Goal: Task Accomplishment & Management: Manage account settings

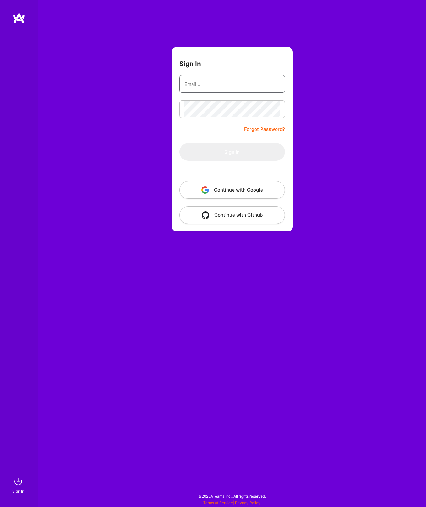
type input "[EMAIL_ADDRESS][DOMAIN_NAME]"
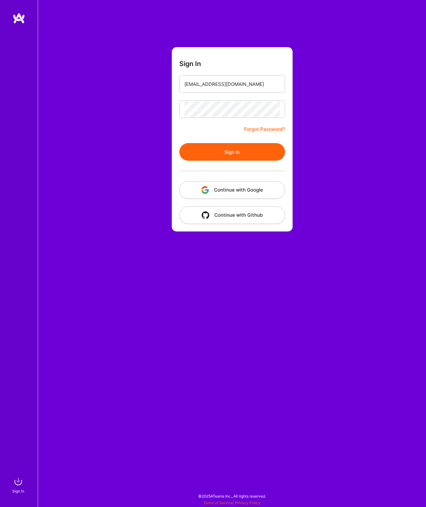
click at [227, 153] on button "Sign In" at bounding box center [232, 152] width 106 height 18
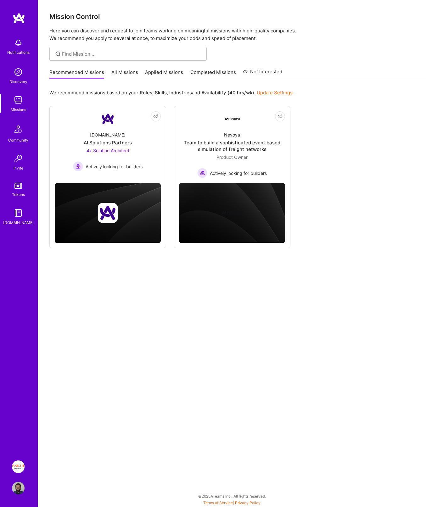
click at [14, 466] on img at bounding box center [18, 467] width 13 height 13
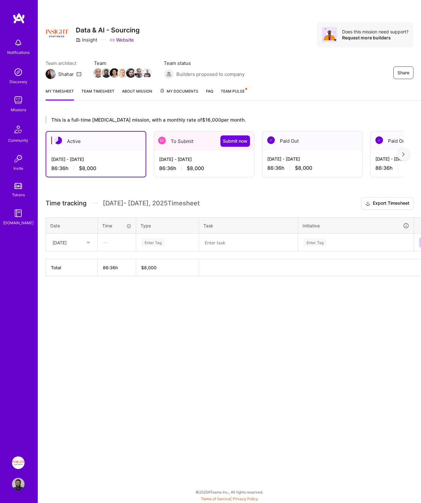
click at [14, 489] on img at bounding box center [18, 483] width 13 height 13
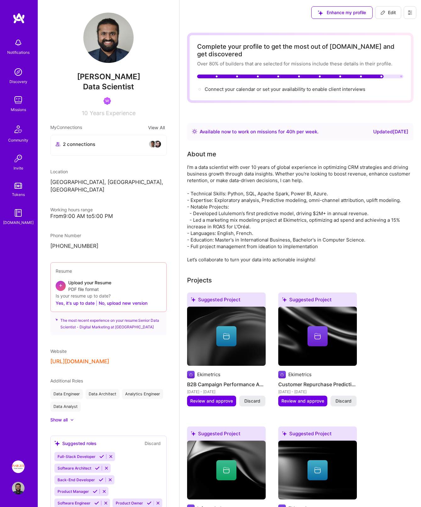
click at [241, 132] on div "Available now to work on missions for 40 h per week ." at bounding box center [259, 132] width 119 height 8
click at [15, 468] on img at bounding box center [18, 467] width 13 height 13
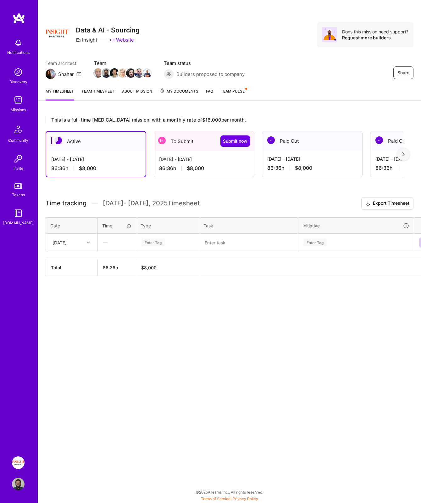
click at [187, 143] on div "To Submit Submit now" at bounding box center [204, 141] width 100 height 20
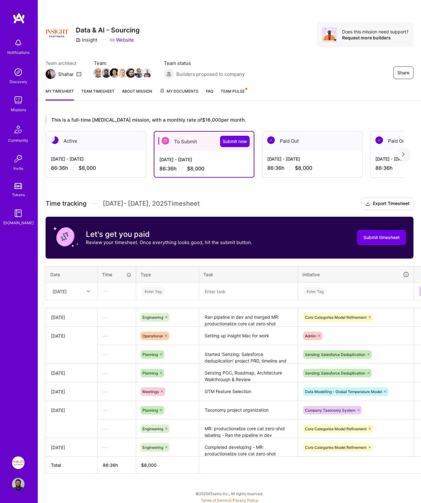
click at [241, 96] on link "Team Pulse" at bounding box center [234, 94] width 26 height 13
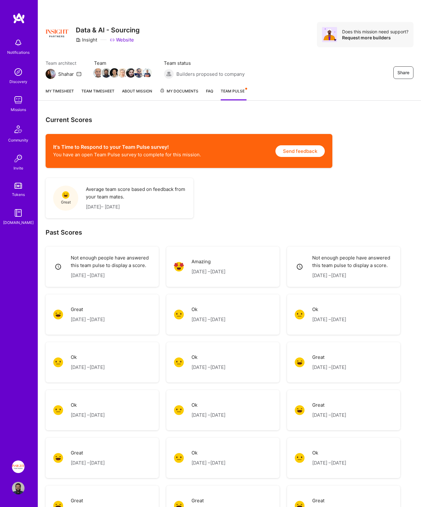
click at [66, 95] on link "My timesheet" at bounding box center [60, 94] width 28 height 13
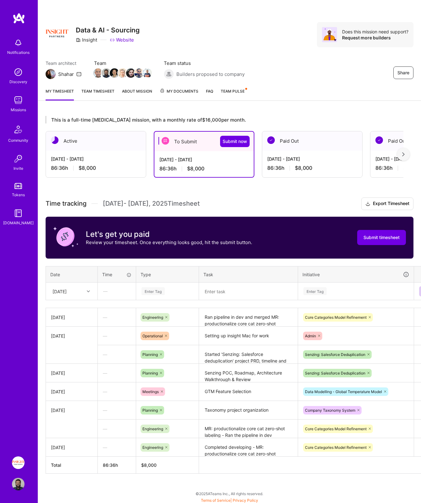
scroll to position [5, 0]
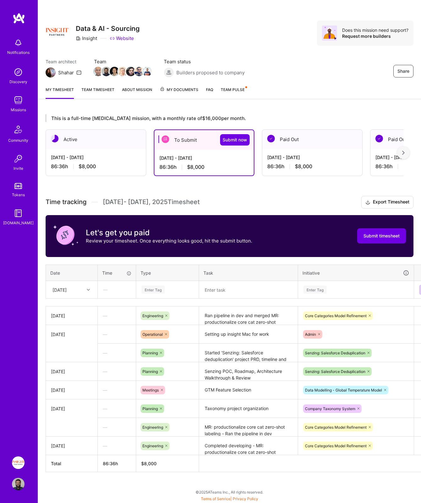
click at [67, 286] on div "[DATE]" at bounding box center [60, 289] width 14 height 7
click at [59, 338] on div "[DATE]" at bounding box center [71, 341] width 51 height 12
click at [237, 318] on textarea "Ran pipeline in dev and merged MR: productionalize core cat zero-shot labeling …" at bounding box center [249, 315] width 98 height 17
click at [246, 366] on textarea "Senzing POC, Roadmap, Architecture Walkthrough & Review" at bounding box center [249, 374] width 98 height 23
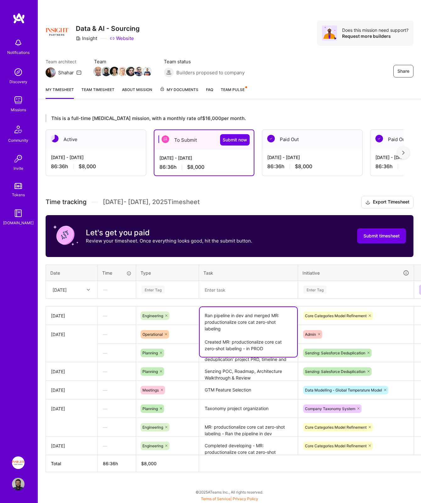
click at [221, 315] on textarea "Ran pipeline in dev and merged MR: productionalize core cat zero-shot labeling …" at bounding box center [249, 332] width 98 height 50
click at [147, 282] on div "Enter Tag" at bounding box center [168, 289] width 62 height 16
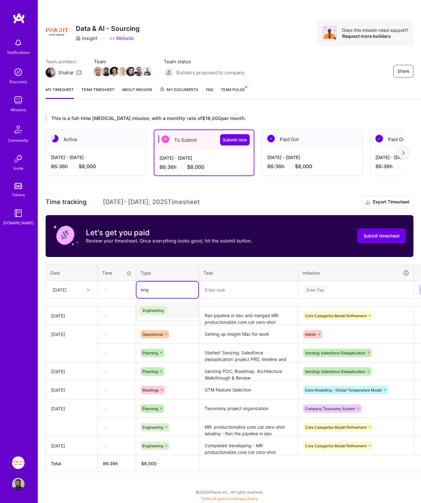
type input "engi"
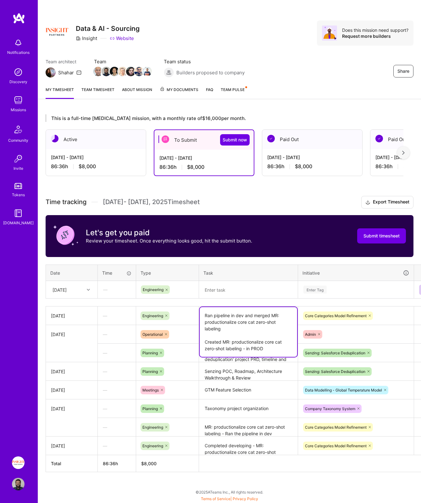
click at [231, 317] on textarea "Ran pipeline in dev and merged MR: productionalize core cat zero-shot labeling …" at bounding box center [249, 332] width 98 height 50
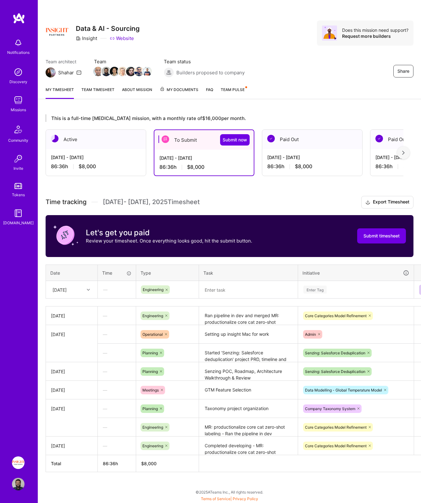
click at [334, 277] on th "Initiative" at bounding box center [356, 272] width 116 height 16
click at [334, 285] on div "Enter Tag" at bounding box center [356, 289] width 106 height 8
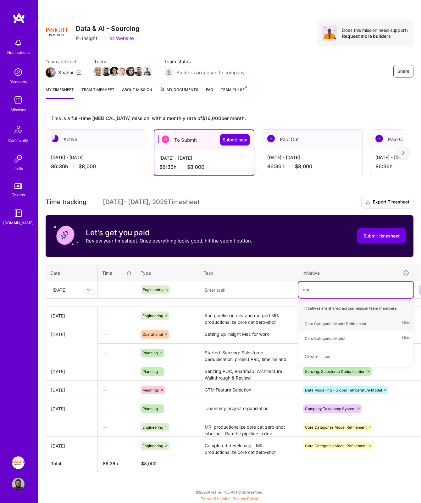
type input "core"
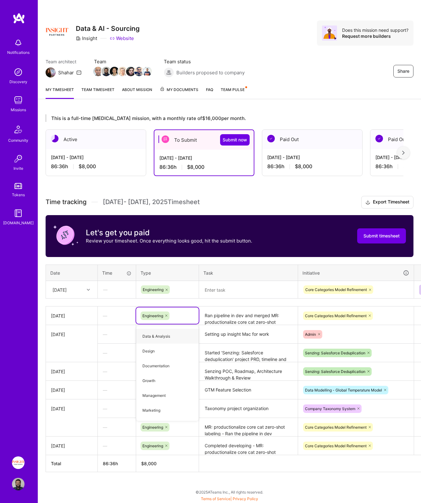
click at [254, 287] on textarea at bounding box center [249, 289] width 98 height 17
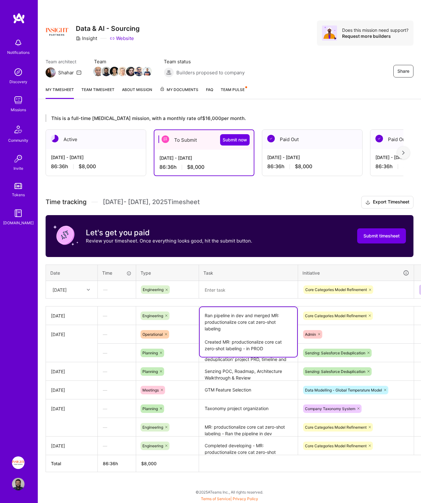
click at [253, 318] on textarea "Ran pipeline in dev and merged MR: productionalize core cat zero-shot labeling …" at bounding box center [249, 332] width 98 height 50
click at [224, 342] on textarea "Ran pipeline in dev and merged MR: productionalize core cat zero-shot labeling …" at bounding box center [249, 332] width 98 height 50
click at [226, 288] on textarea at bounding box center [249, 289] width 98 height 17
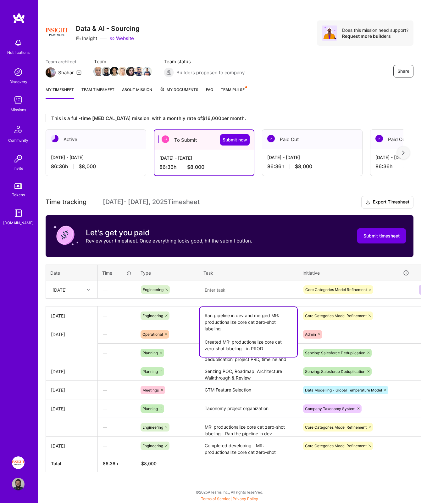
click at [226, 321] on textarea "Ran pipeline in dev and merged MR: productionalize core cat zero-shot labeling …" at bounding box center [249, 332] width 98 height 50
click at [226, 318] on textarea "Ran pipeline in dev and merged MR: productionalize core cat zero-shot labeling …" at bounding box center [249, 332] width 98 height 50
click at [222, 282] on textarea at bounding box center [249, 289] width 98 height 17
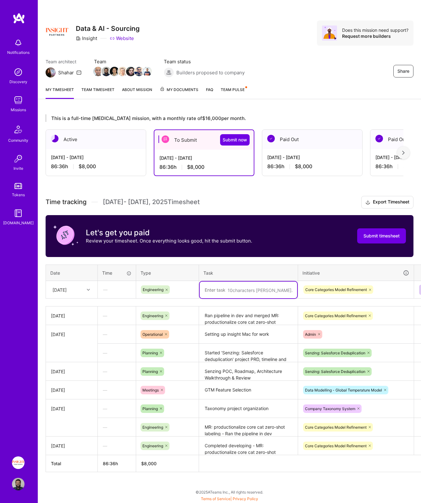
paste textarea "Ran pipeline in dev and merged MR: productionalize core cat zero-shot labeling"
click at [210, 286] on textarea "Ran pipeline in dev and merged MR: productionalize core cat zero-shot labeling" at bounding box center [249, 296] width 98 height 30
drag, startPoint x: 225, startPoint y: 286, endPoint x: 281, endPoint y: 288, distance: 55.7
click at [281, 288] on textarea "Reverted pipeline in dev and merged MR: productionalize core cat zero-shot labe…" at bounding box center [249, 296] width 98 height 30
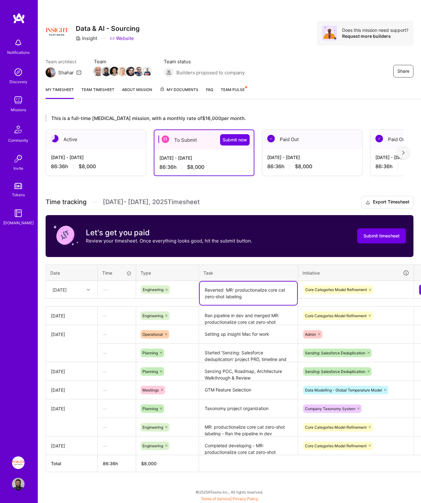
click at [214, 288] on textarea "Reverted MR: productionalize core cat zero-shot labeling" at bounding box center [249, 292] width 98 height 23
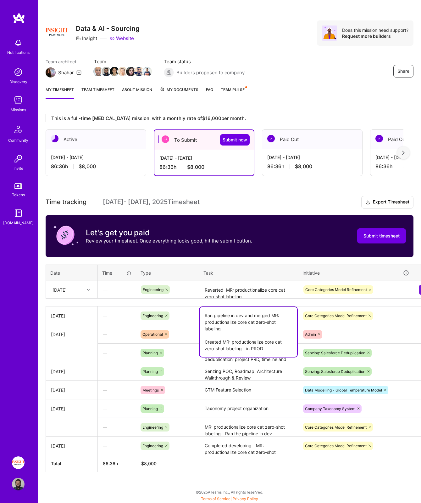
click at [224, 319] on textarea "Ran pipeline in dev and merged MR: productionalize core cat zero-shot labeling …" at bounding box center [249, 332] width 98 height 50
drag, startPoint x: 261, startPoint y: 348, endPoint x: 181, endPoint y: 339, distance: 80.5
click at [181, 339] on tbody "[DATE] — Engineering Ran pipeline in dev and merged MR: productionalize core ca…" at bounding box center [241, 380] width 390 height 149
click at [229, 290] on textarea "Reverted MR: productionalize core cat zero-shot labeling" at bounding box center [249, 289] width 98 height 17
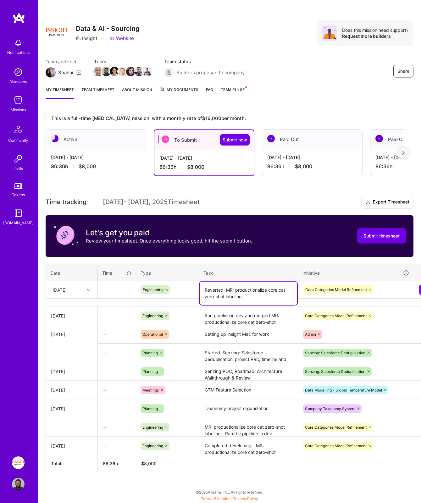
click at [229, 290] on textarea "Reverted MR: productionalize core cat zero-shot labeling" at bounding box center [249, 292] width 98 height 23
paste textarea "Created MR: productionalize core cat zero-shot labeling - in PROD"
click at [216, 285] on textarea "Created MR: productionalize core cat zero-shot labeling - in PROD" at bounding box center [249, 292] width 98 height 23
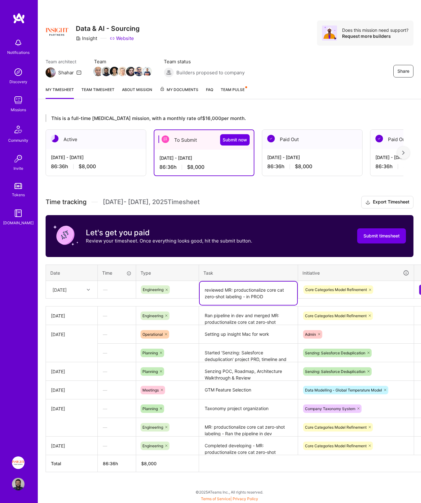
click at [206, 288] on textarea "reviewed MR: productionalize core cat zero-shot labeling - in PROD" at bounding box center [249, 292] width 98 height 23
click at [234, 287] on textarea "Reviewed MR: productionalize core cat zero-shot labeling - in PROD" at bounding box center [249, 292] width 98 height 23
type textarea "Reviewed MR and ran pipeline(s): productionalize core cat zero-shot labeling - …"
click at [174, 257] on div "Time tracking [DATE] - [DATE] Timesheet Export Timesheet Let's get you paid Rev…" at bounding box center [230, 334] width 368 height 276
click at [67, 287] on div "[DATE]" at bounding box center [60, 289] width 14 height 7
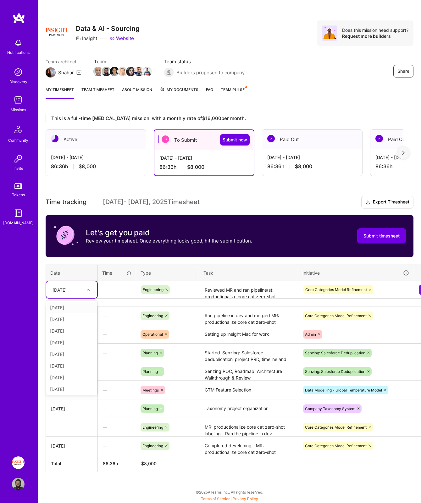
click at [67, 287] on div "[DATE]" at bounding box center [60, 289] width 14 height 7
click at [238, 353] on textarea "Started 'Senzing: Salesforce deduplication' project PRD, timeline and milestone…" at bounding box center [249, 352] width 98 height 17
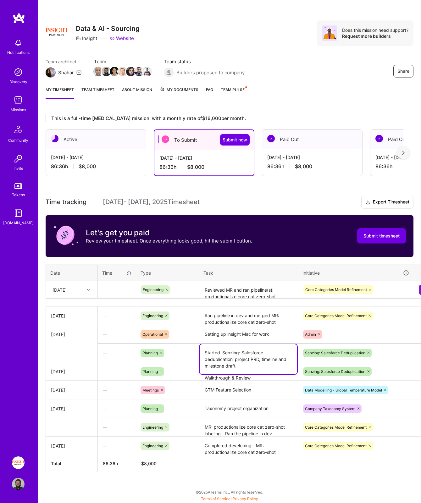
click at [308, 470] on div "This is a full-time [MEDICAL_DATA] mission, with a monthly rate of $16,000 per …" at bounding box center [229, 305] width 383 height 396
click at [420, 288] on button at bounding box center [424, 289] width 10 height 10
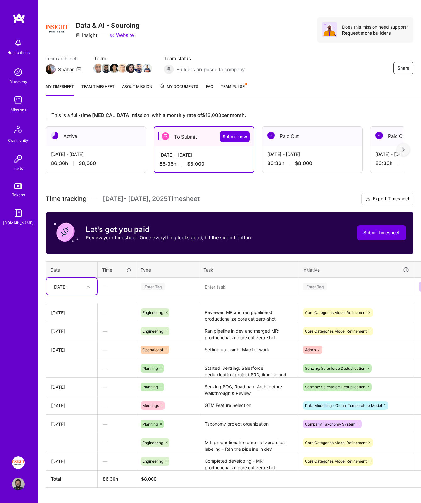
click at [83, 288] on div "[DATE]" at bounding box center [66, 286] width 35 height 10
click at [71, 350] on div "[DATE]" at bounding box center [71, 350] width 51 height 12
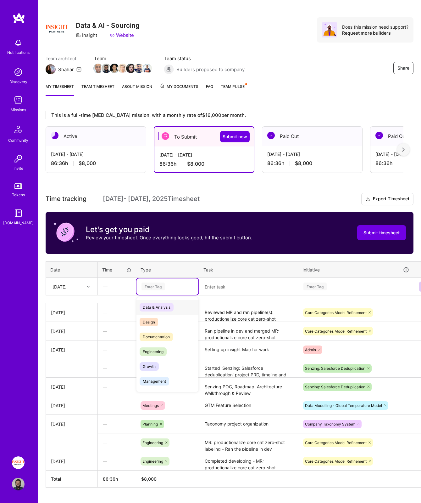
click at [175, 289] on div "Enter Tag" at bounding box center [167, 286] width 53 height 8
type input "eng"
click at [231, 290] on textarea at bounding box center [249, 286] width 98 height 17
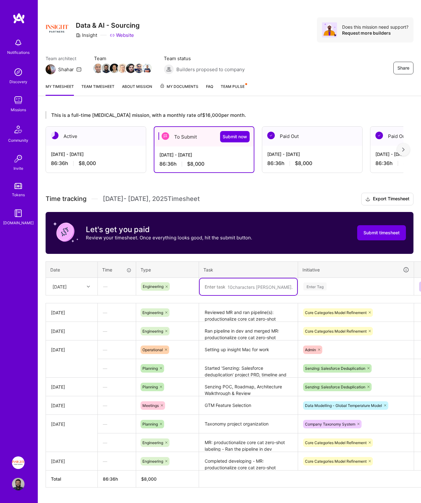
click at [241, 314] on textarea "Reviewed MR and ran pipeline(s): productionalize core cat zero-shot labeling - …" at bounding box center [249, 312] width 98 height 17
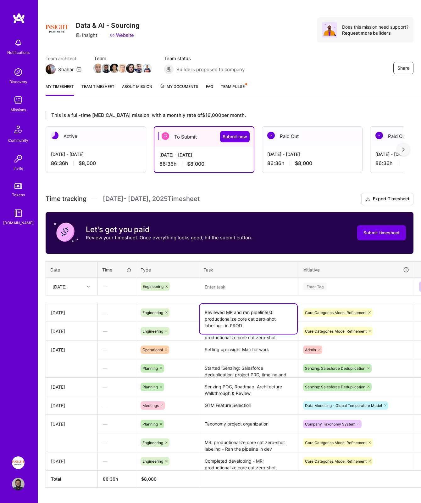
drag, startPoint x: 246, startPoint y: 325, endPoint x: 194, endPoint y: 311, distance: 53.3
click at [194, 311] on tr "[DATE] — Engineering Reviewed MR and ran pipeline(s): productionalize core cat …" at bounding box center [241, 312] width 390 height 19
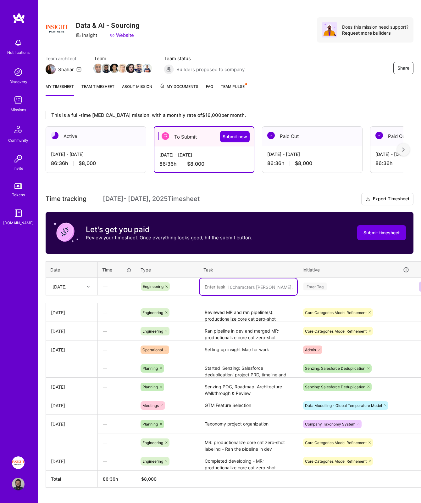
click at [215, 287] on textarea at bounding box center [249, 286] width 98 height 17
paste textarea "Reviewed MR and ran pipeline(s): productionalize core cat zero-shot labeling - …"
click at [215, 287] on textarea "Reviewed MR and ran pipeline(s): productionalize core cat zero-shot labeling - …" at bounding box center [249, 293] width 98 height 30
drag, startPoint x: 229, startPoint y: 287, endPoint x: 268, endPoint y: 289, distance: 38.8
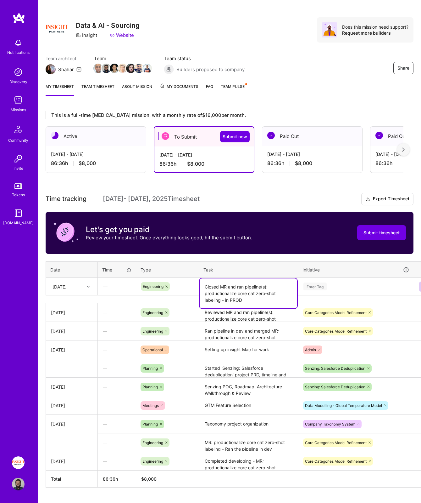
click at [268, 289] on textarea "Closed MR and ran pipeline(s): productionalize core cat zero-shot labeling - in…" at bounding box center [249, 293] width 98 height 30
click at [273, 296] on textarea "Closed MR: productionalize core cat zero-shot labeling - in PROD" at bounding box center [249, 289] width 98 height 23
type textarea "Closed MR: productionalize core cat zero-shot labeling - in PROD due to unrelat…"
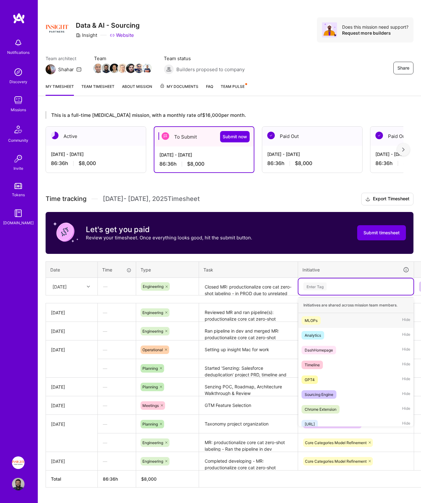
click at [331, 284] on div "Enter Tag" at bounding box center [356, 286] width 106 height 8
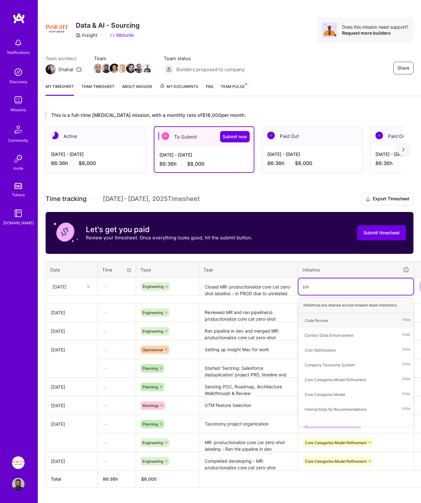
type input "core"
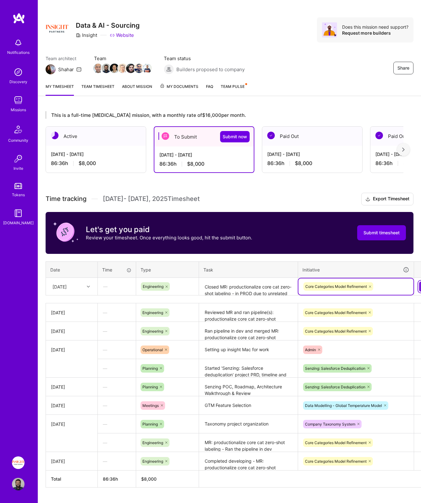
click at [421, 285] on button at bounding box center [424, 286] width 10 height 10
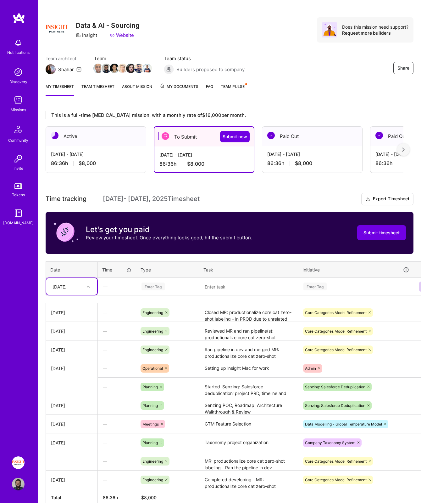
click at [258, 312] on textarea "Closed MR: productionalize core cat zero-shot labeling - in PROD due to unrelat…" at bounding box center [249, 312] width 98 height 17
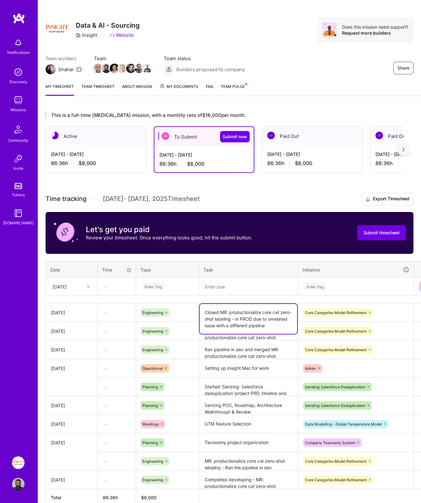
click at [67, 289] on div "[DATE]" at bounding box center [60, 286] width 14 height 7
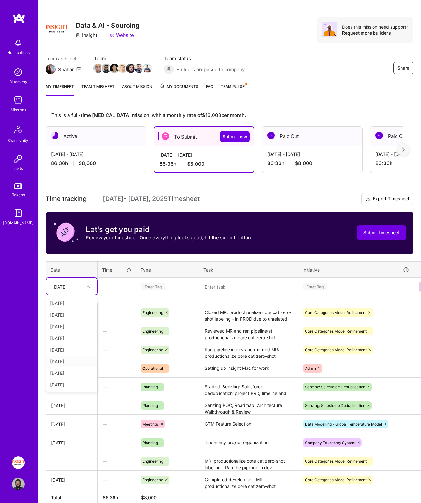
click at [68, 363] on div "[DATE]" at bounding box center [71, 361] width 51 height 12
click at [188, 295] on td "Enter Tag" at bounding box center [167, 287] width 63 height 18
click at [182, 287] on div "Enter Tag" at bounding box center [167, 286] width 53 height 8
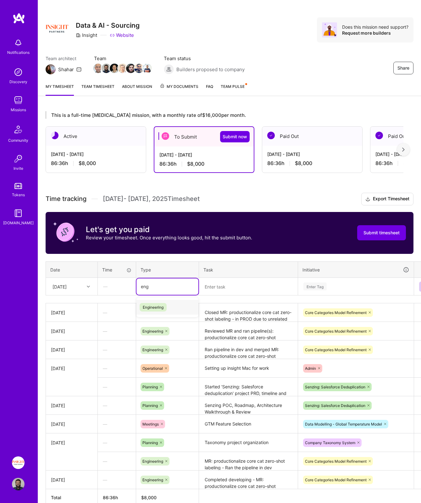
type input "eng"
type input "engin"
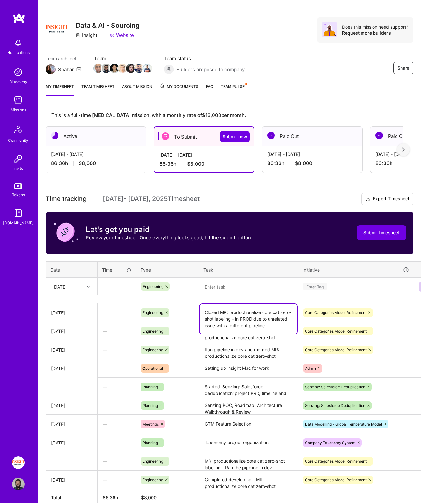
click at [231, 317] on textarea "Closed MR: productionalize core cat zero-shot labeling - in PROD due to unrelat…" at bounding box center [249, 319] width 98 height 30
click at [225, 289] on textarea at bounding box center [249, 286] width 98 height 17
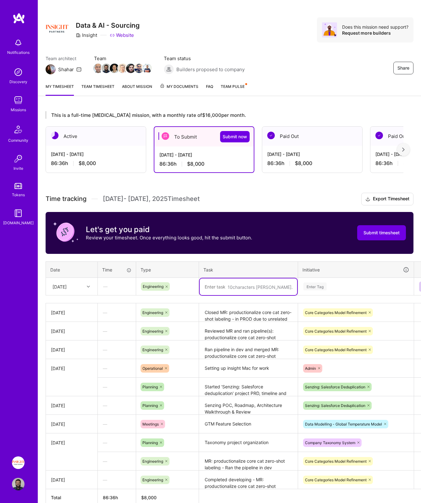
paste textarea "Closed MR: productionalize core cat zero-shot labeling - in PROD due to unrelat…"
click at [216, 283] on textarea "Closed MR: productionalize core cat zero-shot labeling - in PROD due to unrelat…" at bounding box center [249, 293] width 98 height 30
click at [253, 296] on textarea "Reverted MR: productionalize core cat zero-shot labeling - in PROD due to unrel…" at bounding box center [249, 293] width 98 height 30
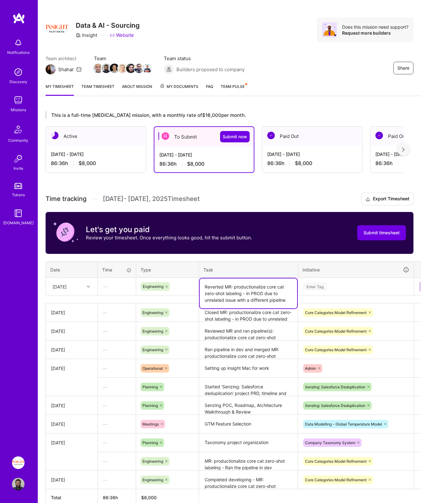
click at [256, 293] on textarea "Reverted MR: productionalize core cat zero-shot labeling - in PROD due to unrel…" at bounding box center [249, 293] width 98 height 30
drag, startPoint x: 262, startPoint y: 295, endPoint x: 270, endPoint y: 295, distance: 7.9
click at [270, 295] on textarea "Reverted MR: productionalize core cat zero-shot labeling - in DEV due to unrela…" at bounding box center [249, 293] width 98 height 30
click at [291, 301] on textarea "Reverted MR: productionalize core cat zero-shot labeling - in DEV due to unrela…" at bounding box center [249, 293] width 98 height 30
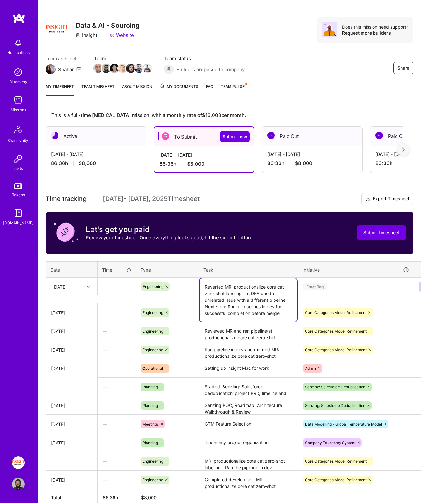
type textarea "Reverted MR: productionalize core cat zero-shot labeling - in DEV due to unrela…"
click at [323, 291] on div "Enter Tag" at bounding box center [356, 286] width 115 height 16
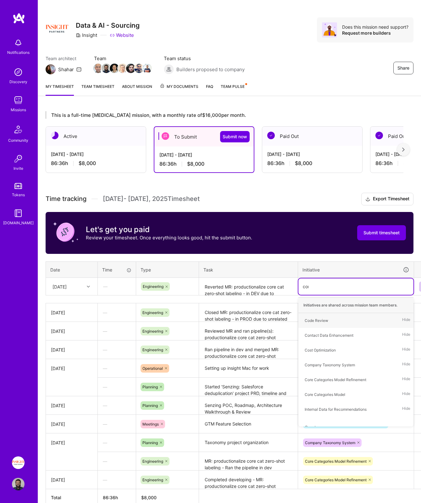
type input "core"
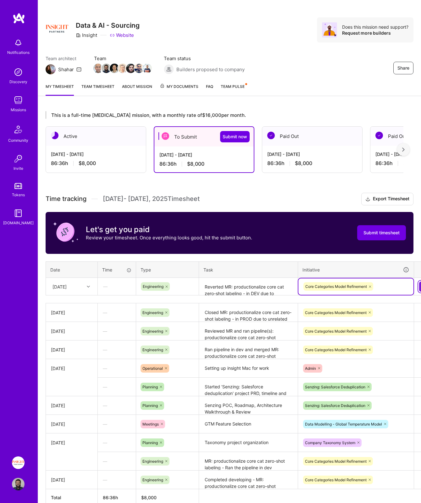
click at [421, 286] on button at bounding box center [424, 286] width 10 height 10
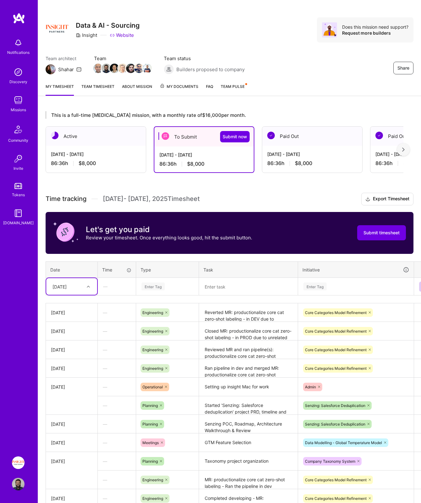
click at [161, 289] on div "Enter Tag" at bounding box center [153, 286] width 23 height 10
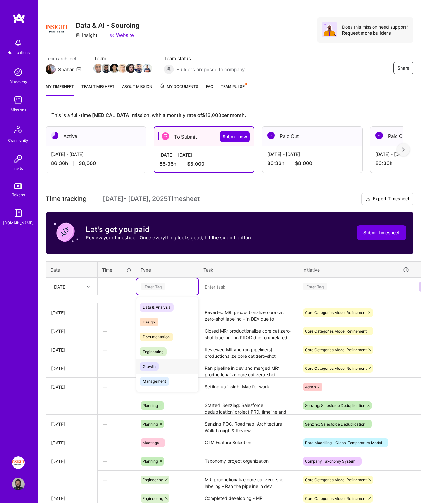
scroll to position [179, 0]
click at [162, 346] on div "Holiday" at bounding box center [168, 352] width 62 height 15
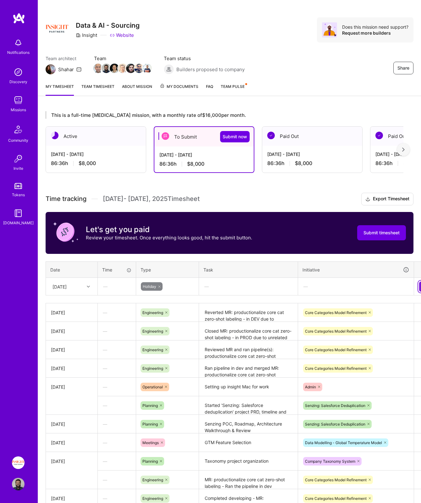
click at [421, 287] on button at bounding box center [424, 286] width 10 height 10
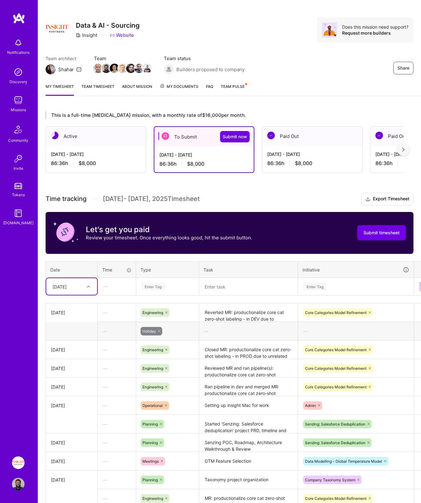
scroll to position [76, 0]
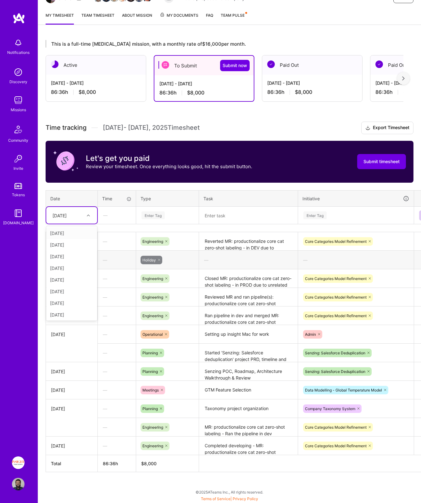
click at [67, 215] on div "[DATE]" at bounding box center [60, 215] width 14 height 7
click at [71, 305] on div "[DATE]" at bounding box center [71, 303] width 51 height 12
click at [228, 296] on textarea "Reviewed MR and ran pipeline(s): productionalize core cat zero-shot labeling - …" at bounding box center [249, 296] width 98 height 17
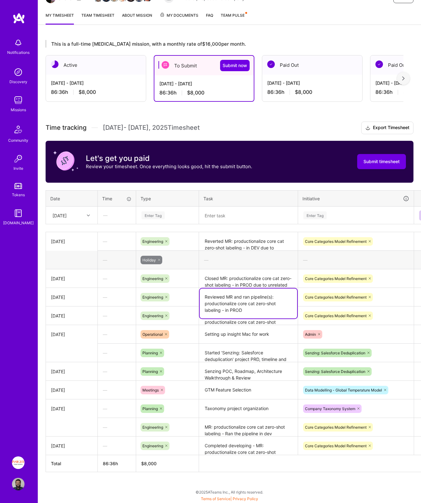
drag, startPoint x: 256, startPoint y: 314, endPoint x: 170, endPoint y: 287, distance: 90.7
click at [170, 287] on tbody "[DATE] — Engineering Reverted MR: productionalize core cat zero-shot labeling -…" at bounding box center [241, 343] width 390 height 223
click at [217, 209] on textarea at bounding box center [249, 215] width 98 height 16
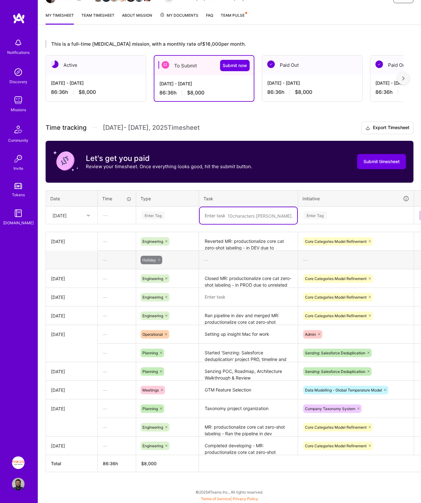
paste textarea "Reviewed MR and ran pipeline(s): productionalize core cat zero-shot labeling - …"
type textarea "Reviewed MR and ran pipeline(s): productionalize core cat zero-shot labeling - …"
click at [326, 218] on div "Enter Tag" at bounding box center [315, 215] width 23 height 10
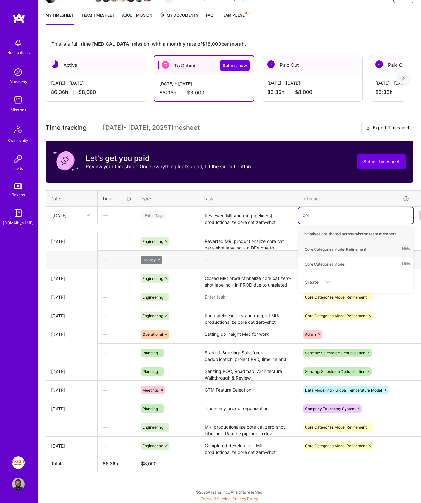
type input "core"
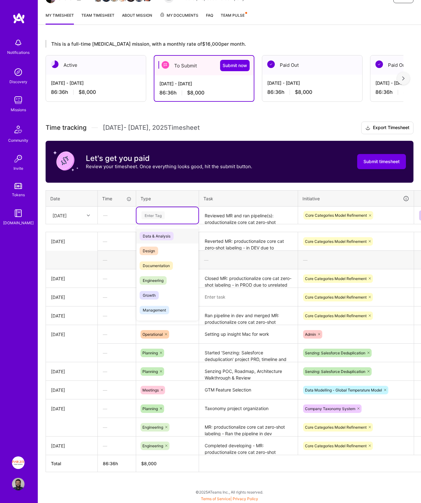
click at [166, 210] on div "Enter Tag" at bounding box center [168, 215] width 62 height 16
type input "eng"
click at [420, 218] on button at bounding box center [424, 215] width 10 height 10
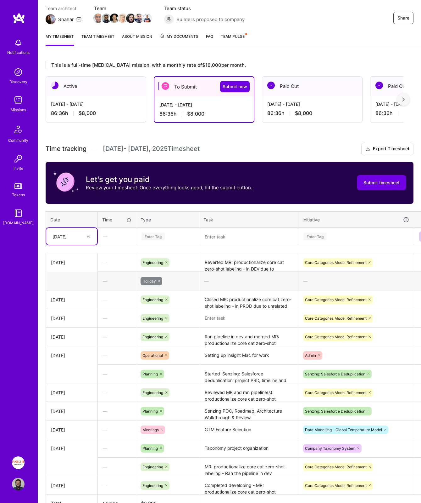
scroll to position [64, 0]
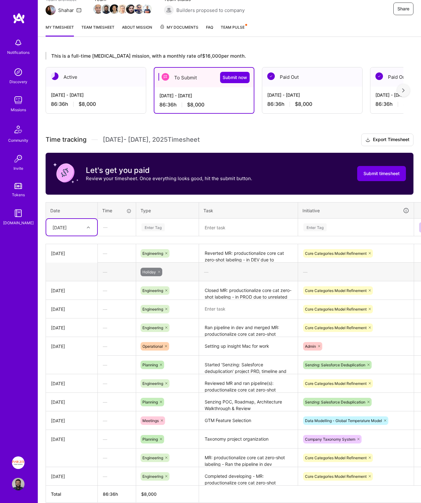
click at [168, 308] on icon at bounding box center [167, 309] width 4 height 4
click at [168, 308] on div "Enter Tag" at bounding box center [168, 309] width 54 height 8
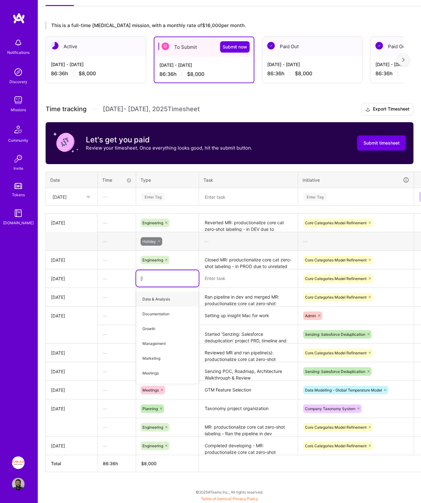
type input "time"
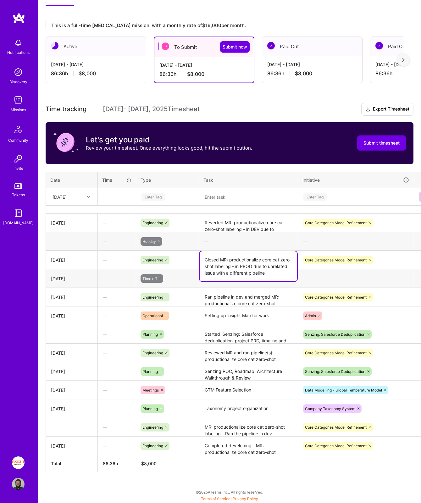
click at [247, 262] on textarea "Closed MR: productionalize core cat zero-shot labeling - in PROD due to unrelat…" at bounding box center [249, 266] width 98 height 30
click at [76, 200] on div "[DATE]" at bounding box center [66, 196] width 35 height 10
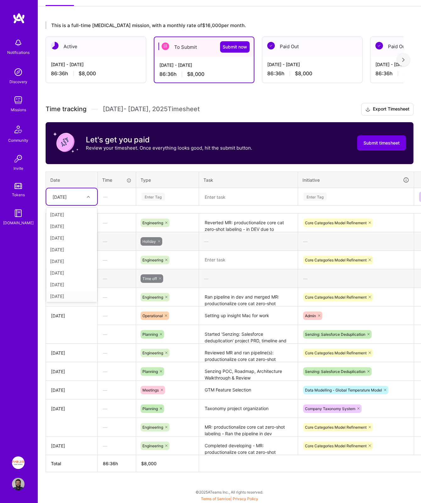
click at [34, 363] on div "Notifications Discovery Missions Community Invite Tokens [DOMAIN_NAME]" at bounding box center [19, 230] width 38 height 435
click at [86, 197] on div at bounding box center [89, 197] width 10 height 8
click at [68, 295] on div "[DATE]" at bounding box center [71, 298] width 51 height 12
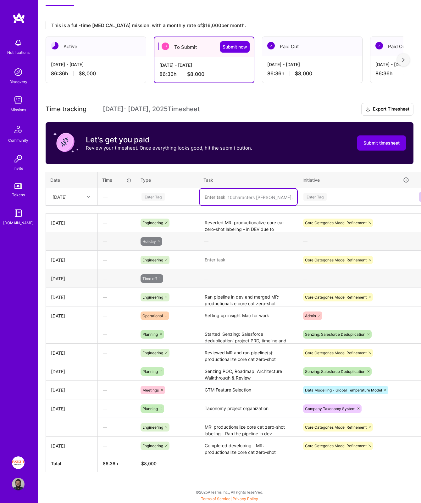
click at [222, 194] on textarea at bounding box center [249, 197] width 98 height 17
paste textarea "Closed MR: productionalize core cat zero-shot labeling - in PROD due to unrelat…"
type textarea "Closed MR: productionalize core cat zero-shot labeling - in PROD due to unrelat…"
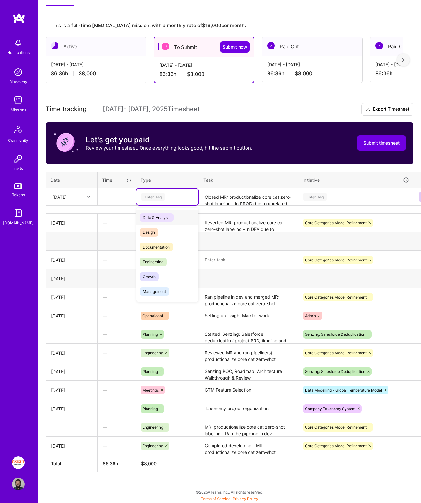
click at [173, 194] on div "Enter Tag" at bounding box center [167, 197] width 53 height 8
type input "eng"
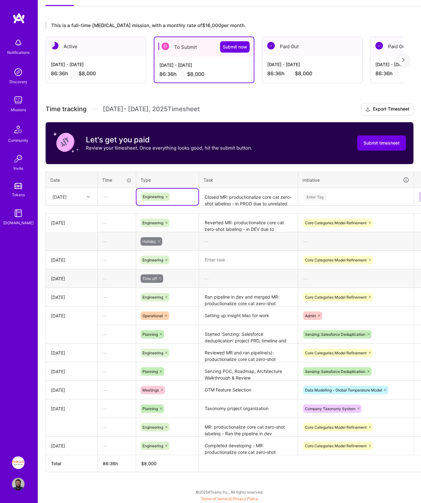
click at [322, 193] on div "Enter Tag" at bounding box center [315, 197] width 23 height 10
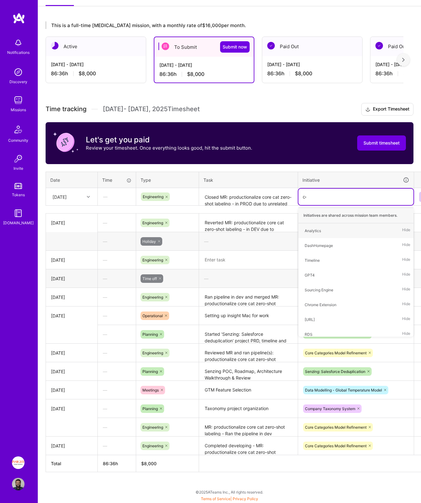
type input "core"
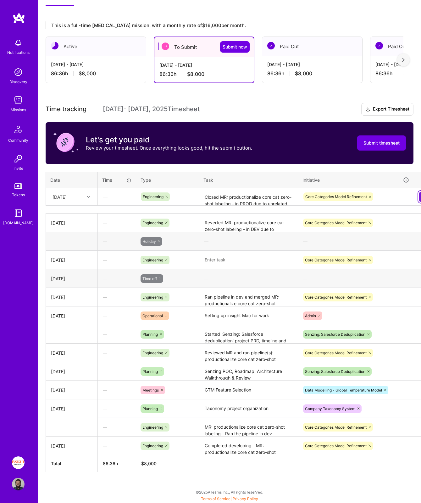
click at [420, 197] on button at bounding box center [424, 197] width 10 height 10
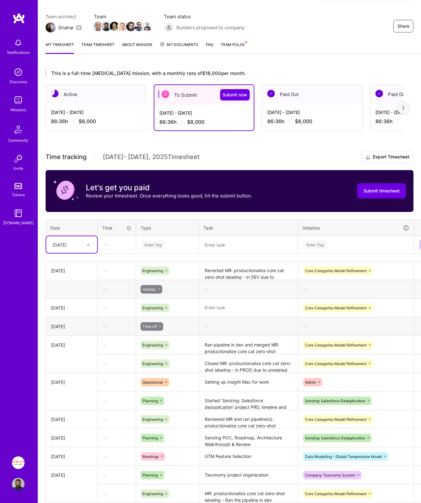
scroll to position [113, 0]
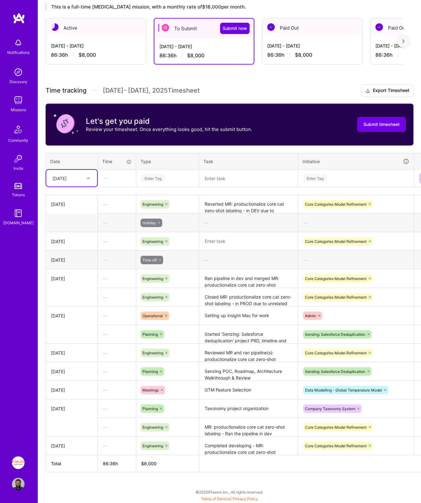
click at [166, 240] on icon at bounding box center [167, 241] width 4 height 4
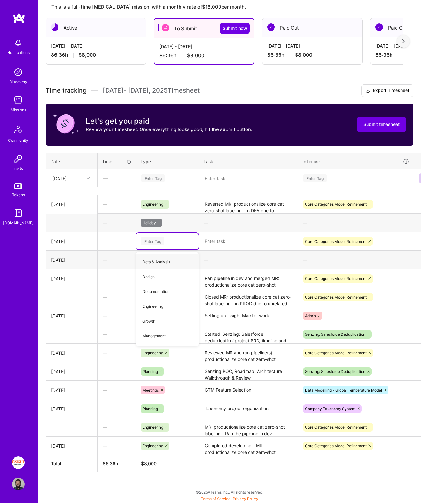
type input "[PERSON_NAME]"
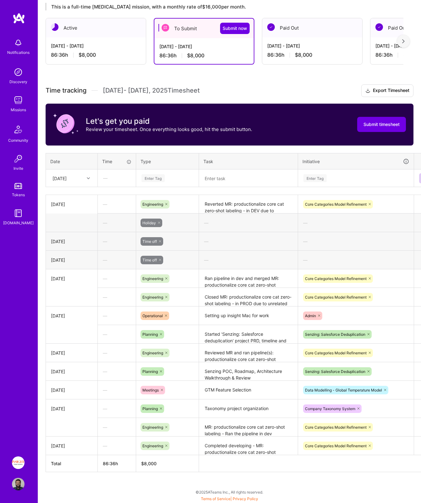
click at [202, 151] on div "Time tracking [DATE] - [DATE] Timesheet Export Timesheet Let's get you paid Rev…" at bounding box center [230, 277] width 368 height 387
click at [184, 205] on div "Engineering" at bounding box center [168, 204] width 54 height 8
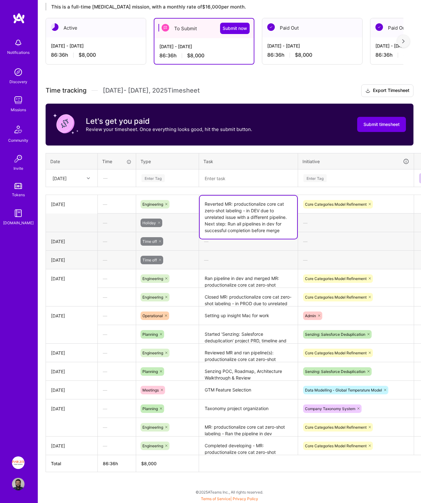
click at [245, 203] on textarea "Reverted MR: productionalize core cat zero-shot labeling - in DEV due to unrela…" at bounding box center [249, 216] width 98 height 43
click at [266, 190] on div "Time tracking [DATE] - [DATE] Timesheet Export Timesheet Let's get you paid Rev…" at bounding box center [230, 277] width 368 height 387
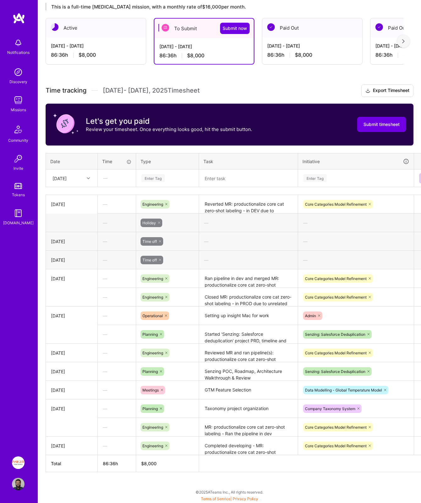
click at [67, 179] on div "[DATE]" at bounding box center [60, 178] width 14 height 7
click at [65, 255] on div "[DATE]" at bounding box center [71, 253] width 51 height 12
click at [146, 181] on div "Enter Tag" at bounding box center [153, 178] width 23 height 10
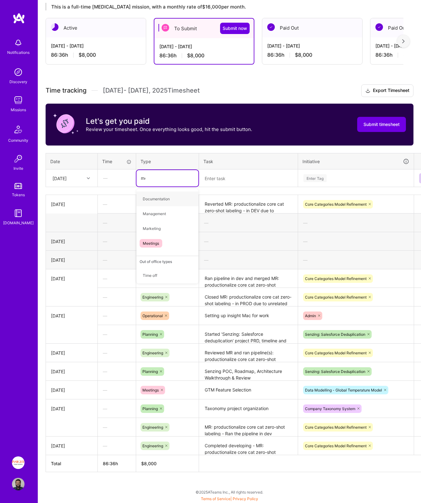
type input "mee"
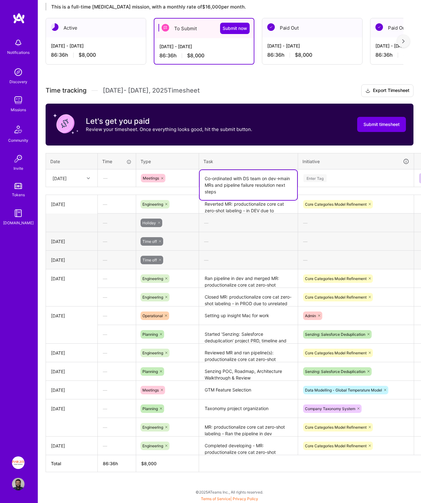
type textarea "Co-ordinated with DS team on dev->main MRs and pipeline failure resolution next…"
click at [319, 182] on div "Enter Tag" at bounding box center [315, 178] width 23 height 10
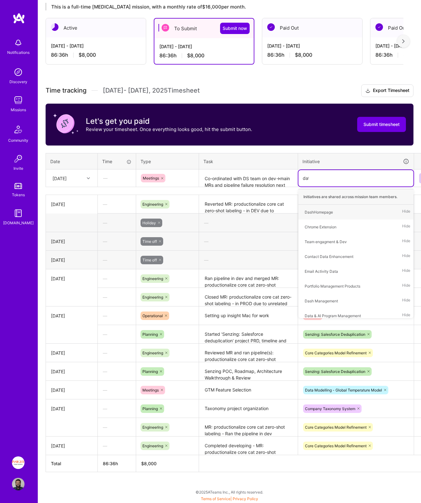
type input "data"
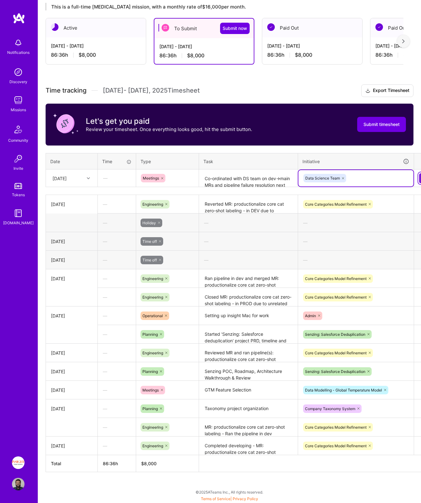
click at [420, 180] on button at bounding box center [424, 178] width 10 height 10
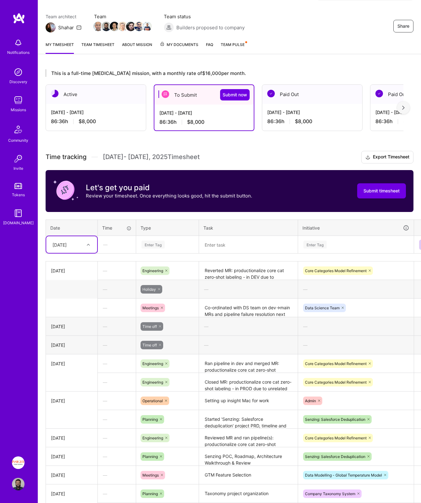
scroll to position [132, 0]
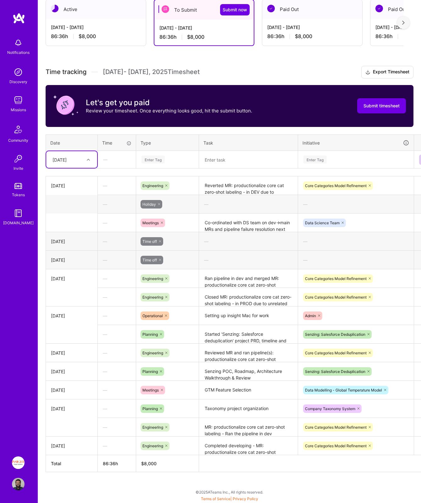
click at [159, 204] on icon at bounding box center [159, 204] width 2 height 2
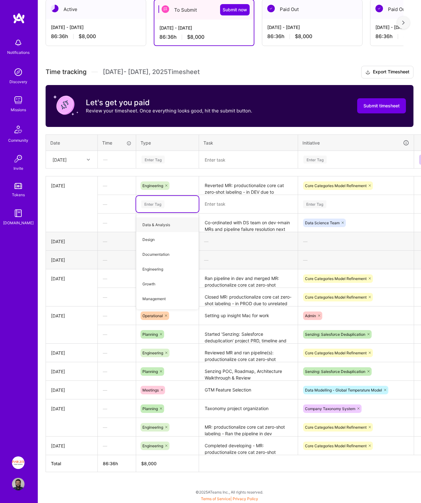
click at [80, 213] on td at bounding box center [72, 204] width 52 height 19
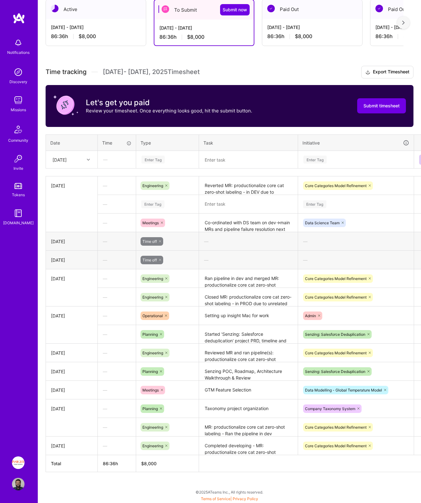
click at [419, 204] on button at bounding box center [424, 204] width 21 height 18
click at [411, 216] on button "Delete row" at bounding box center [409, 214] width 33 height 15
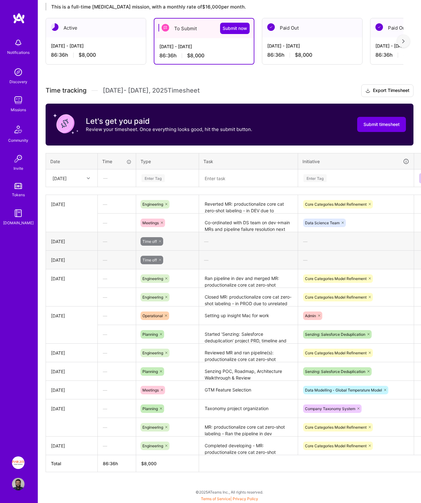
scroll to position [113, 0]
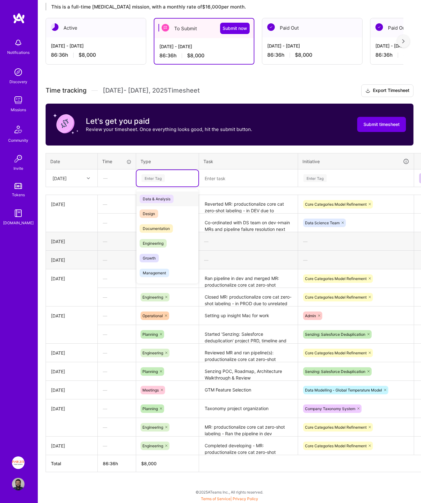
click at [159, 183] on div "Enter Tag" at bounding box center [168, 178] width 62 height 16
type input "hol"
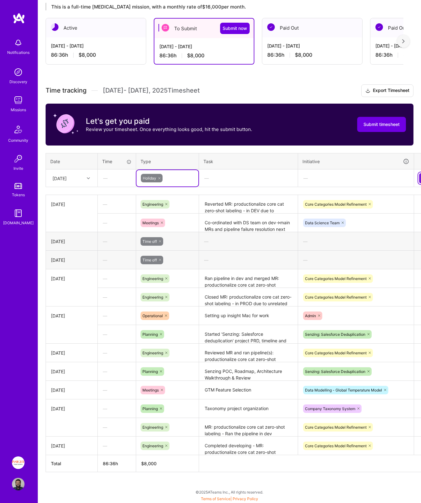
click at [421, 181] on button at bounding box center [424, 178] width 10 height 10
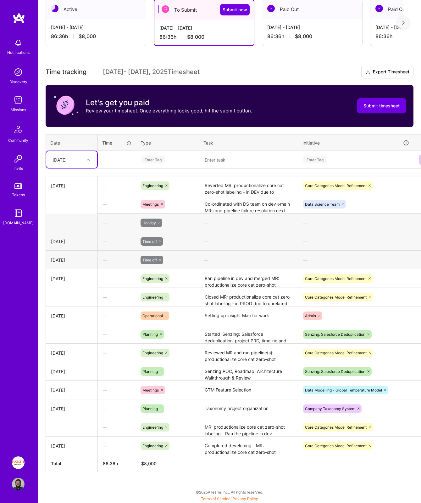
scroll to position [132, 14]
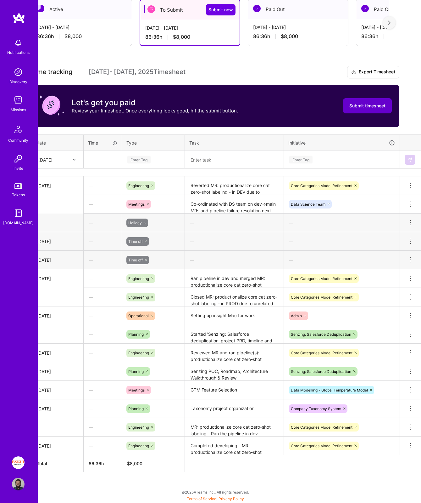
click at [363, 105] on span "Submit timesheet" at bounding box center [368, 106] width 36 height 6
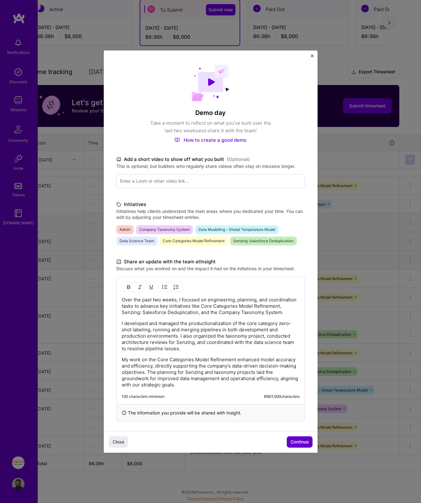
click at [295, 440] on span "Continue" at bounding box center [300, 441] width 18 height 6
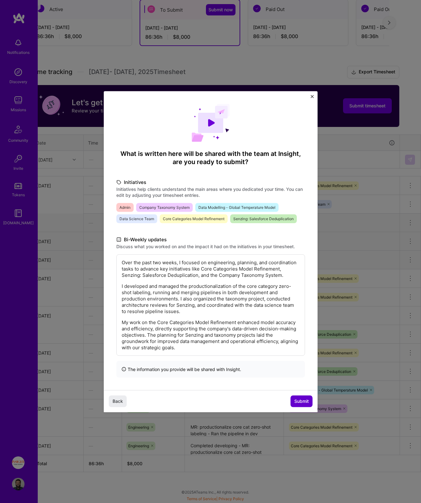
click at [303, 402] on span "Submit" at bounding box center [302, 401] width 14 height 6
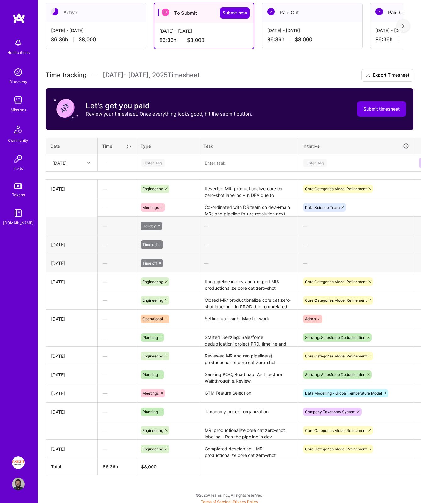
scroll to position [127, 0]
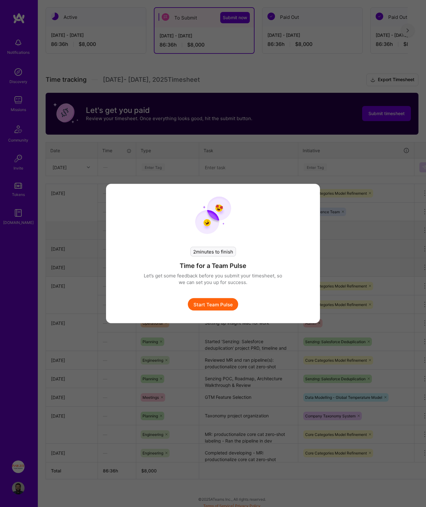
click at [221, 305] on button "Start Team Pulse" at bounding box center [213, 304] width 50 height 13
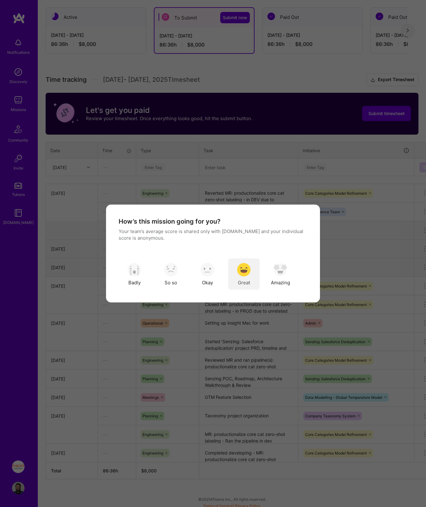
click at [243, 275] on img "modal" at bounding box center [244, 270] width 14 height 14
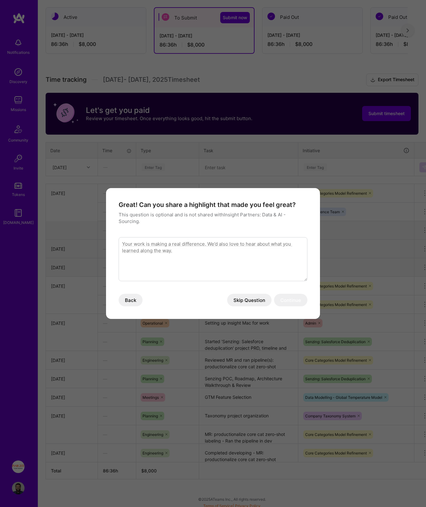
click at [250, 301] on button "Skip Question" at bounding box center [249, 300] width 44 height 13
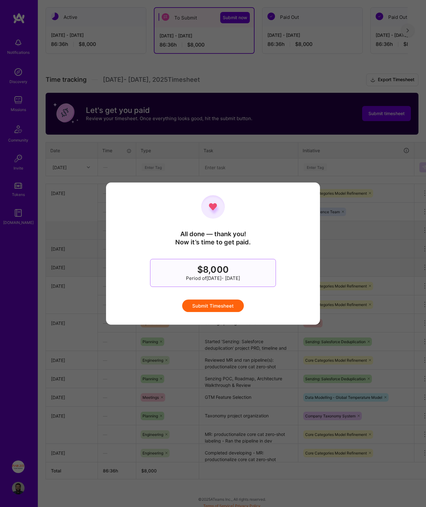
click at [204, 310] on button "Submit Timesheet" at bounding box center [213, 306] width 62 height 13
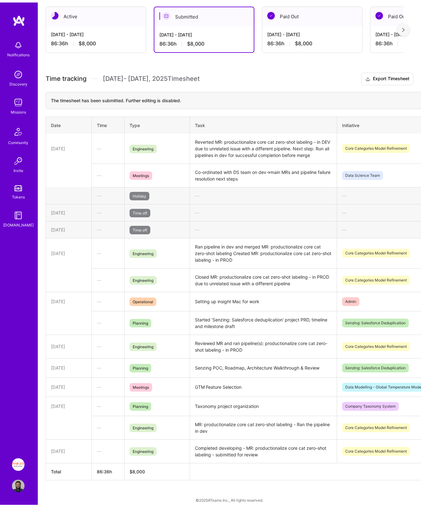
scroll to position [0, 0]
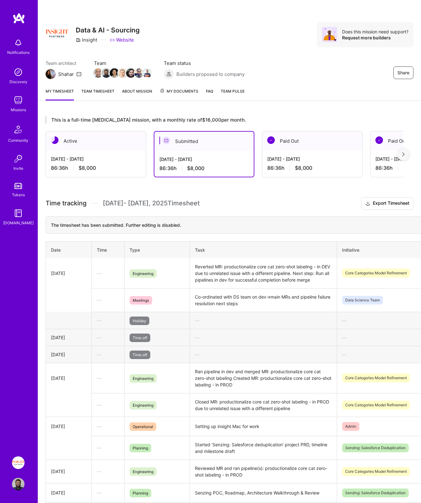
click at [9, 22] on link at bounding box center [19, 18] width 38 height 11
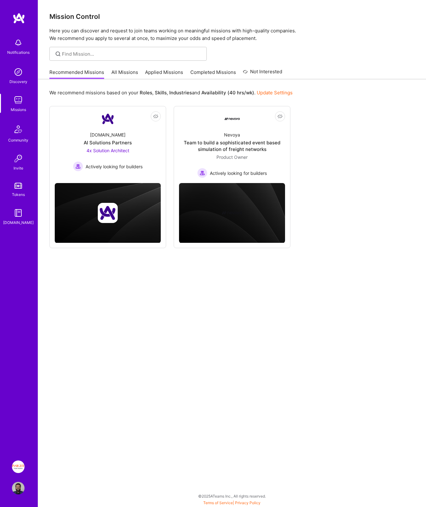
click at [10, 483] on div "Notifications Discovery Missions Community Invite Tokens [DOMAIN_NAME] Insight …" at bounding box center [19, 253] width 38 height 507
click at [14, 486] on img at bounding box center [18, 488] width 13 height 13
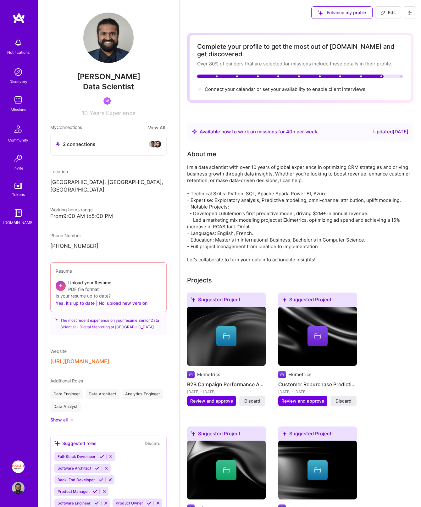
click at [397, 15] on button "Edit" at bounding box center [388, 12] width 26 height 13
select select "CA"
select select "Right Now"
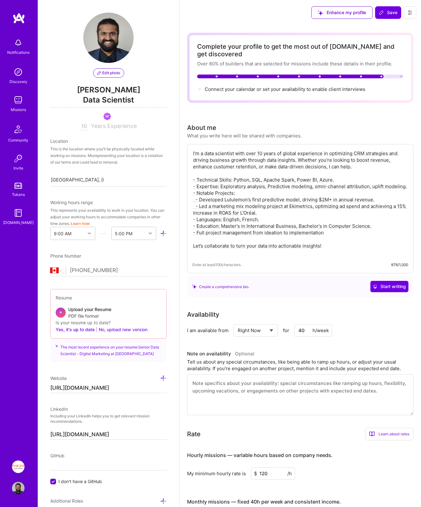
click at [124, 332] on button "No, upload new version" at bounding box center [123, 330] width 49 height 8
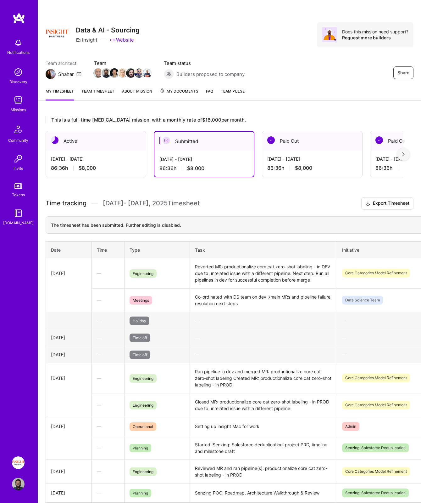
click at [78, 160] on div "[DATE] - [DATE]" at bounding box center [96, 158] width 90 height 7
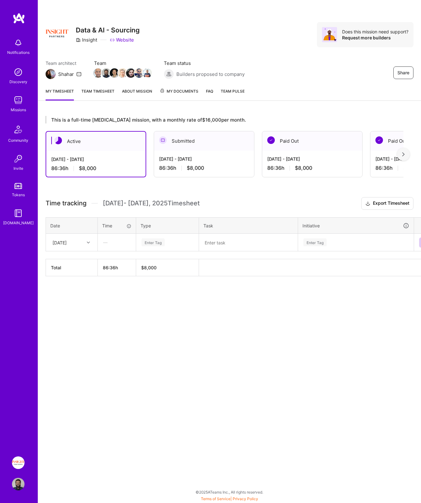
click at [67, 244] on div "[DATE]" at bounding box center [60, 242] width 14 height 7
click at [67, 258] on div "[DATE]" at bounding box center [71, 260] width 51 height 12
click at [179, 239] on div "Enter Tag" at bounding box center [167, 242] width 53 height 8
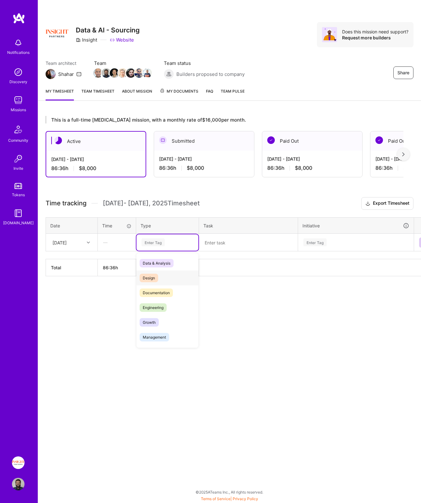
scroll to position [179, 0]
click at [172, 303] on div "Holiday" at bounding box center [168, 308] width 62 height 15
click at [420, 242] on button at bounding box center [424, 242] width 10 height 10
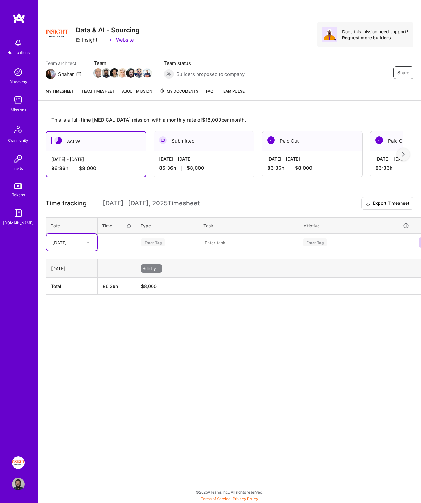
click at [259, 347] on div "Share Data & AI - Sourcing Insight Website Does this mission need support? Requ…" at bounding box center [230, 251] width 384 height 503
